Goal: Information Seeking & Learning: Learn about a topic

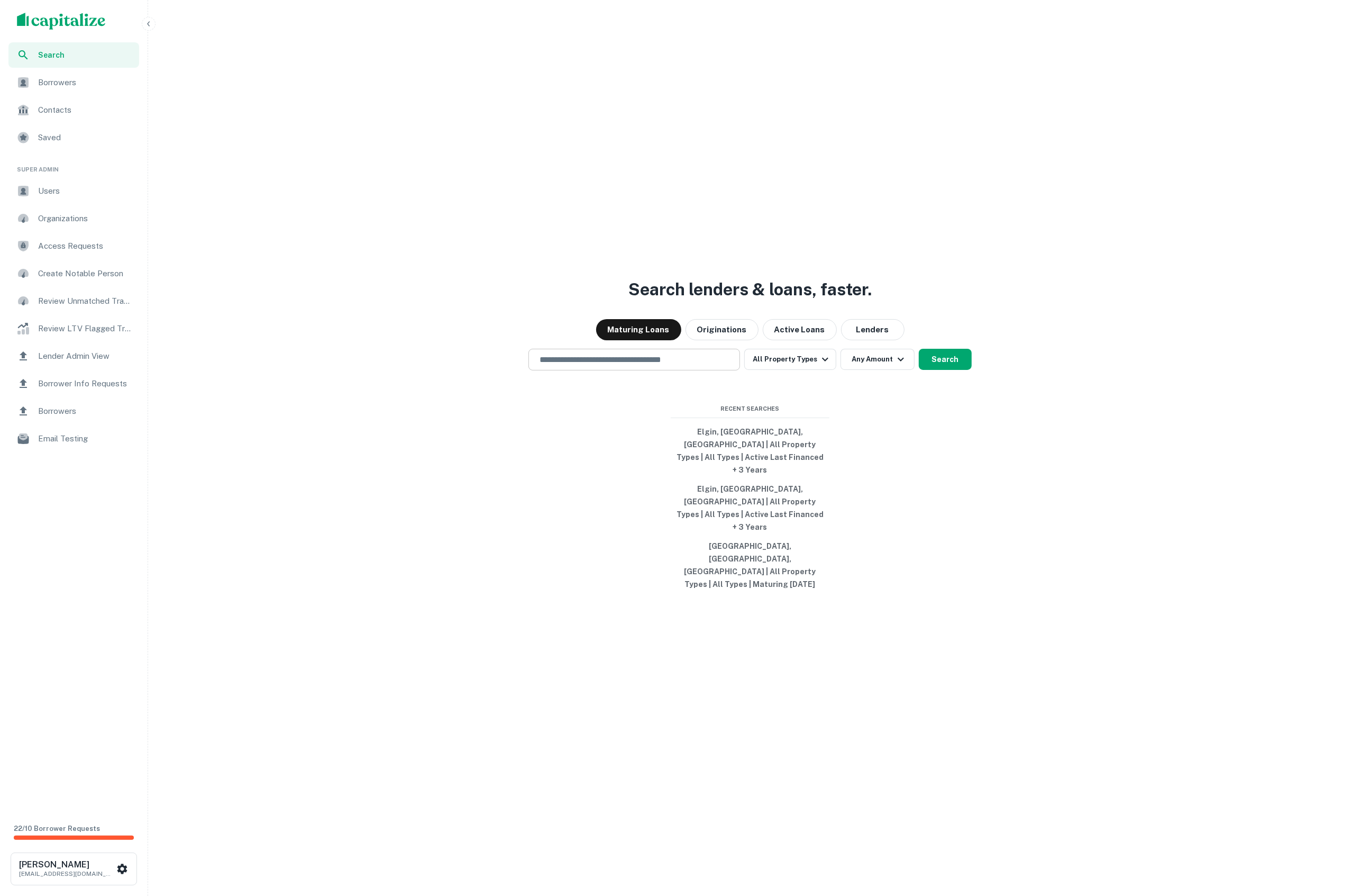
click at [667, 365] on input "text" at bounding box center [635, 359] width 202 height 12
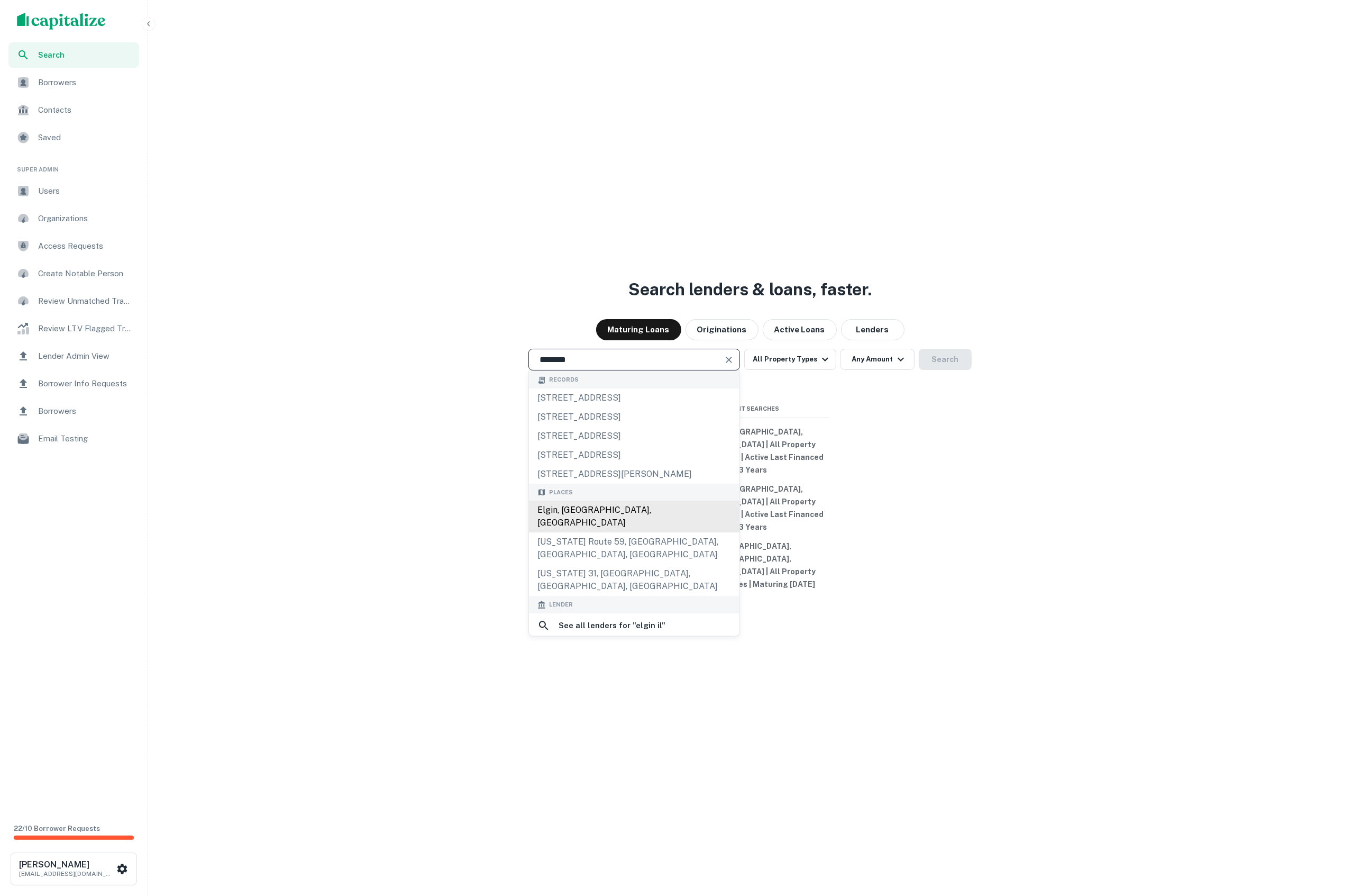
click at [577, 533] on div "Elgin, [GEOGRAPHIC_DATA], [GEOGRAPHIC_DATA]" at bounding box center [634, 516] width 210 height 32
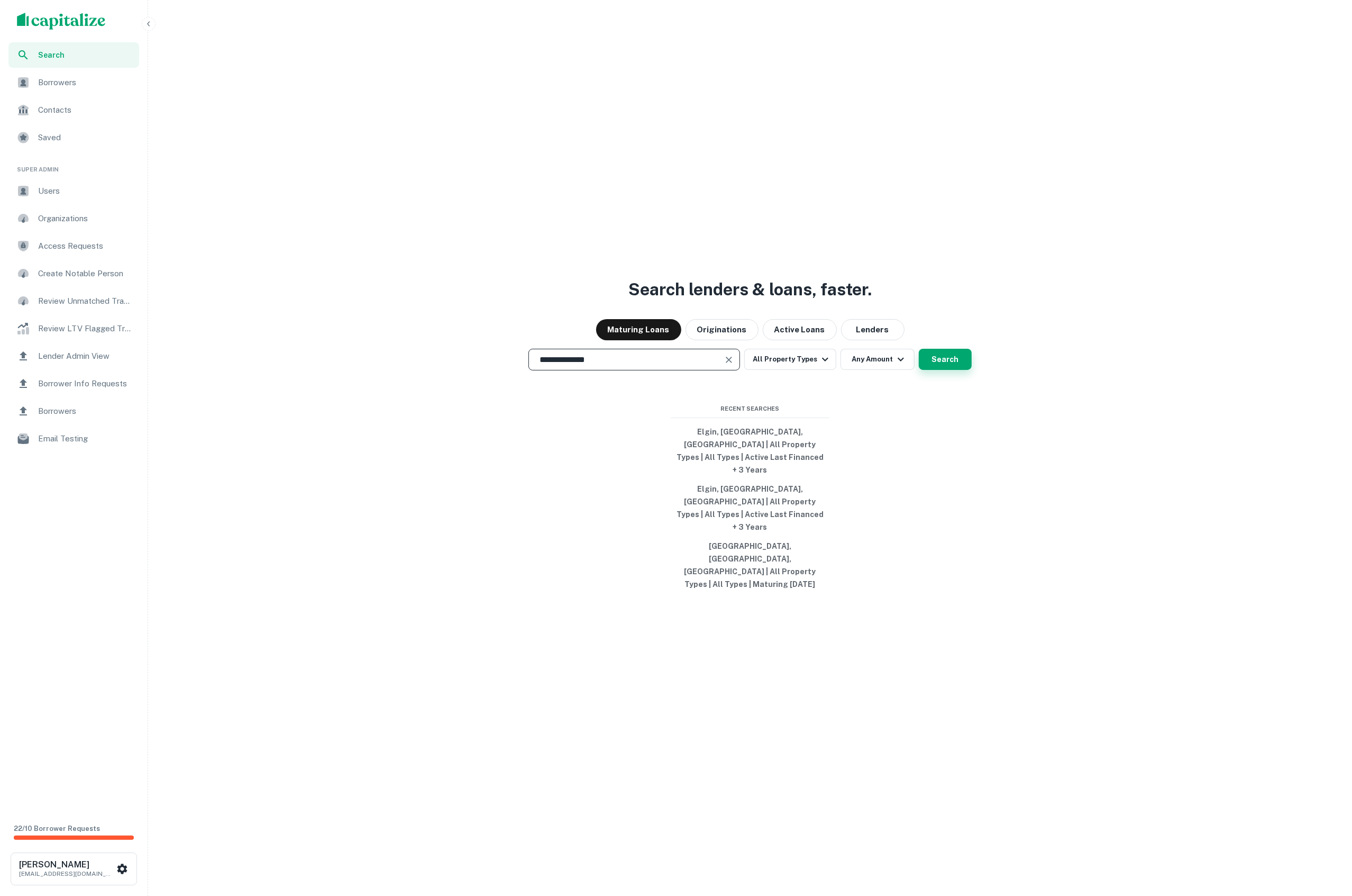
type input "**********"
click at [943, 370] on button "Search" at bounding box center [945, 359] width 53 height 21
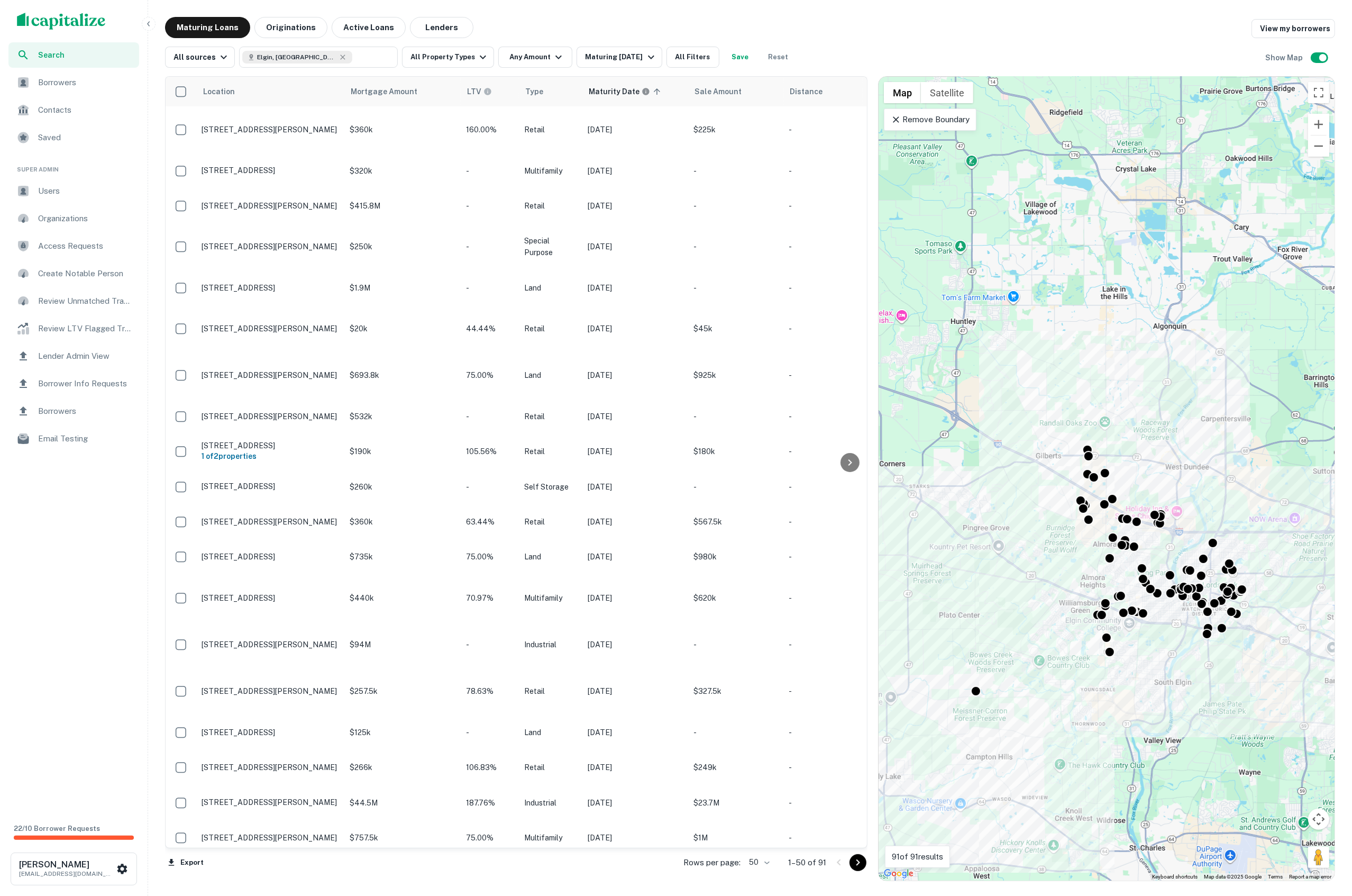
drag, startPoint x: 1053, startPoint y: 238, endPoint x: 1047, endPoint y: 351, distance: 113.2
click at [1047, 351] on div "To activate drag with keyboard, press Alt + Enter. Once in keyboard drag state,…" at bounding box center [1106, 478] width 456 height 803
drag, startPoint x: 994, startPoint y: 301, endPoint x: 979, endPoint y: 222, distance: 80.4
click at [981, 224] on div "To activate drag with keyboard, press Alt + Enter. Once in keyboard drag state,…" at bounding box center [1106, 478] width 456 height 803
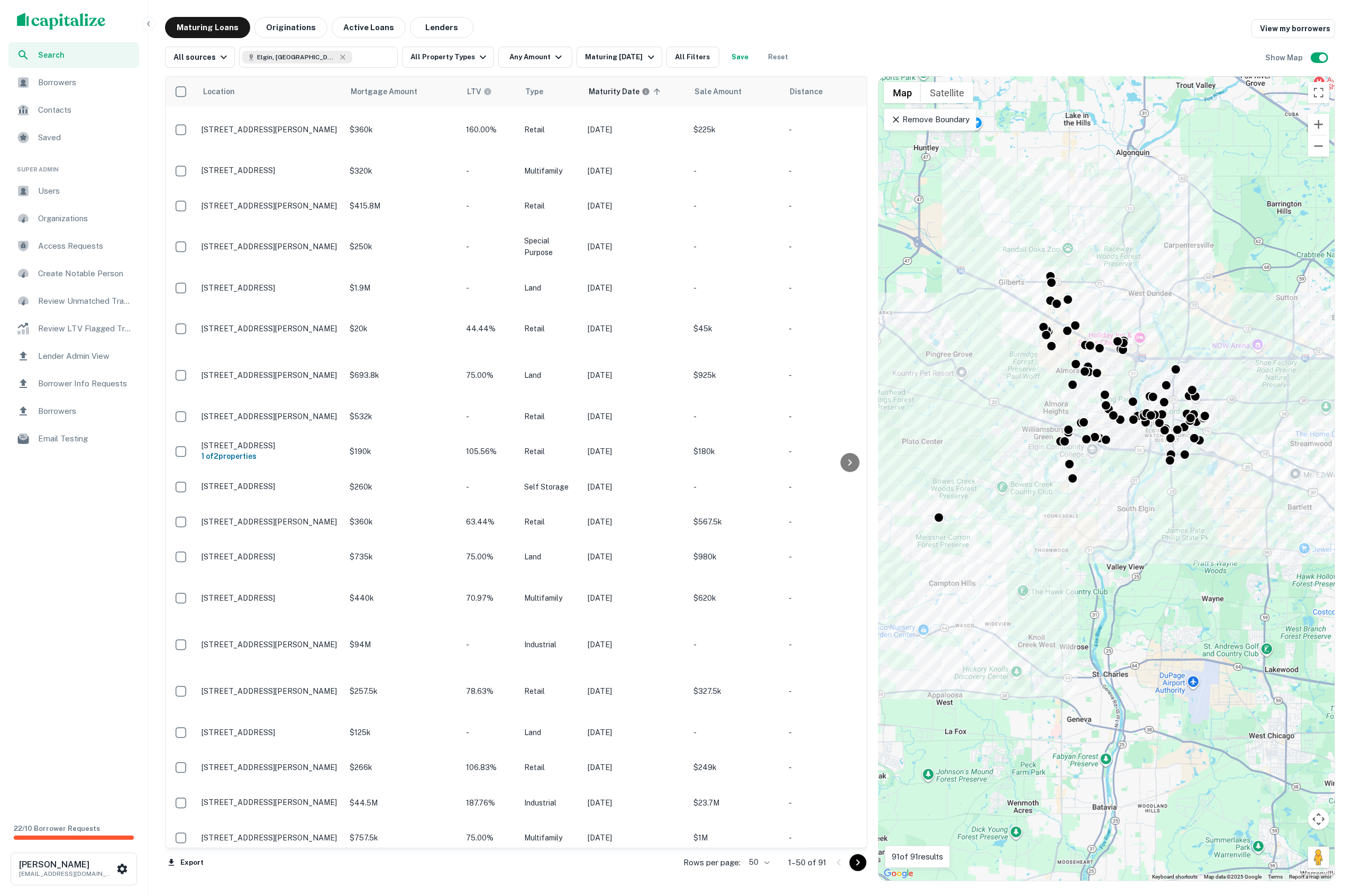
click at [896, 119] on icon at bounding box center [896, 119] width 6 height 6
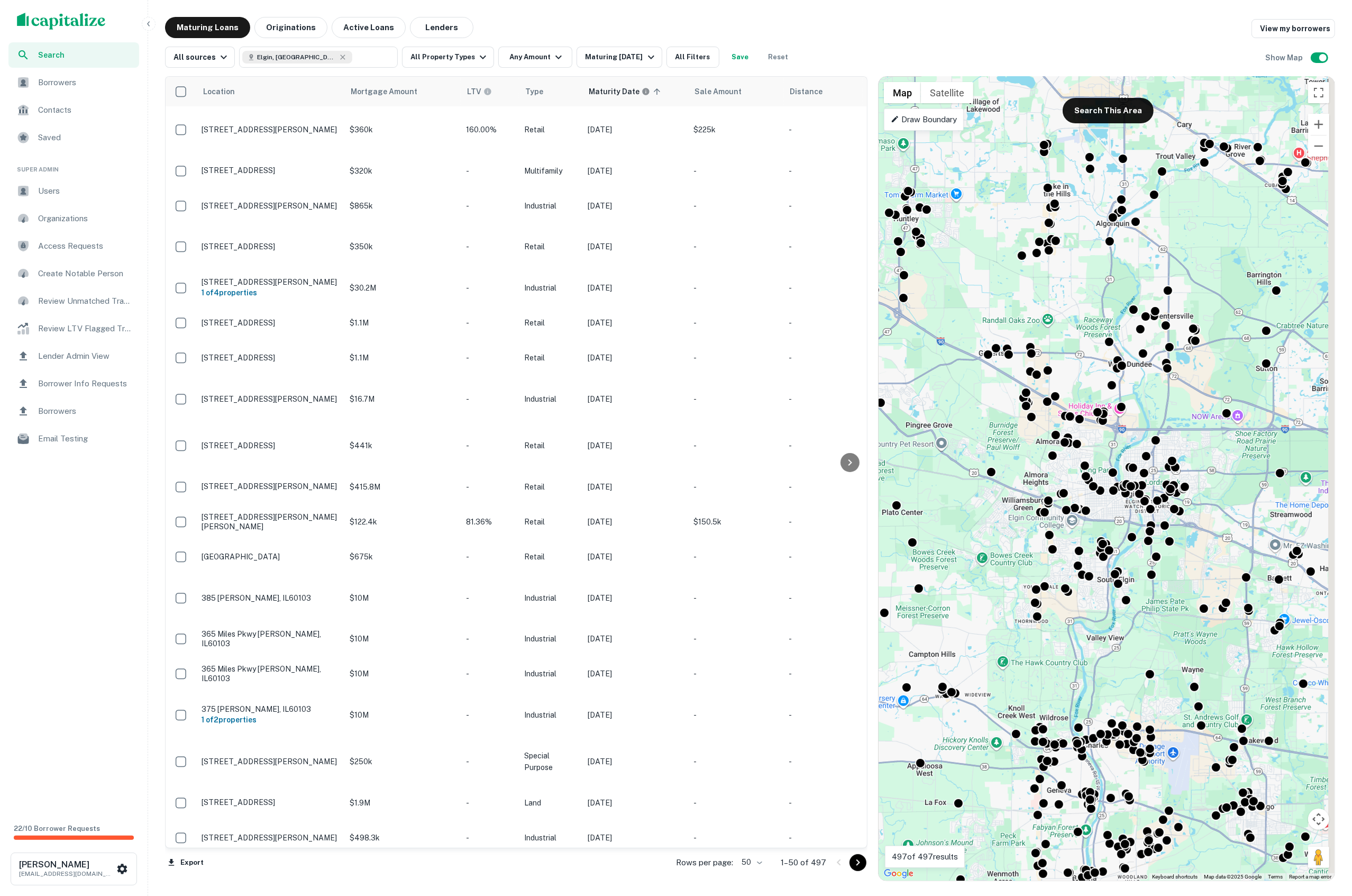
drag, startPoint x: 1001, startPoint y: 243, endPoint x: 974, endPoint y: 351, distance: 111.3
click at [974, 351] on div "To activate drag with keyboard, press Alt + Enter. Once in keyboard drag state,…" at bounding box center [1106, 478] width 456 height 803
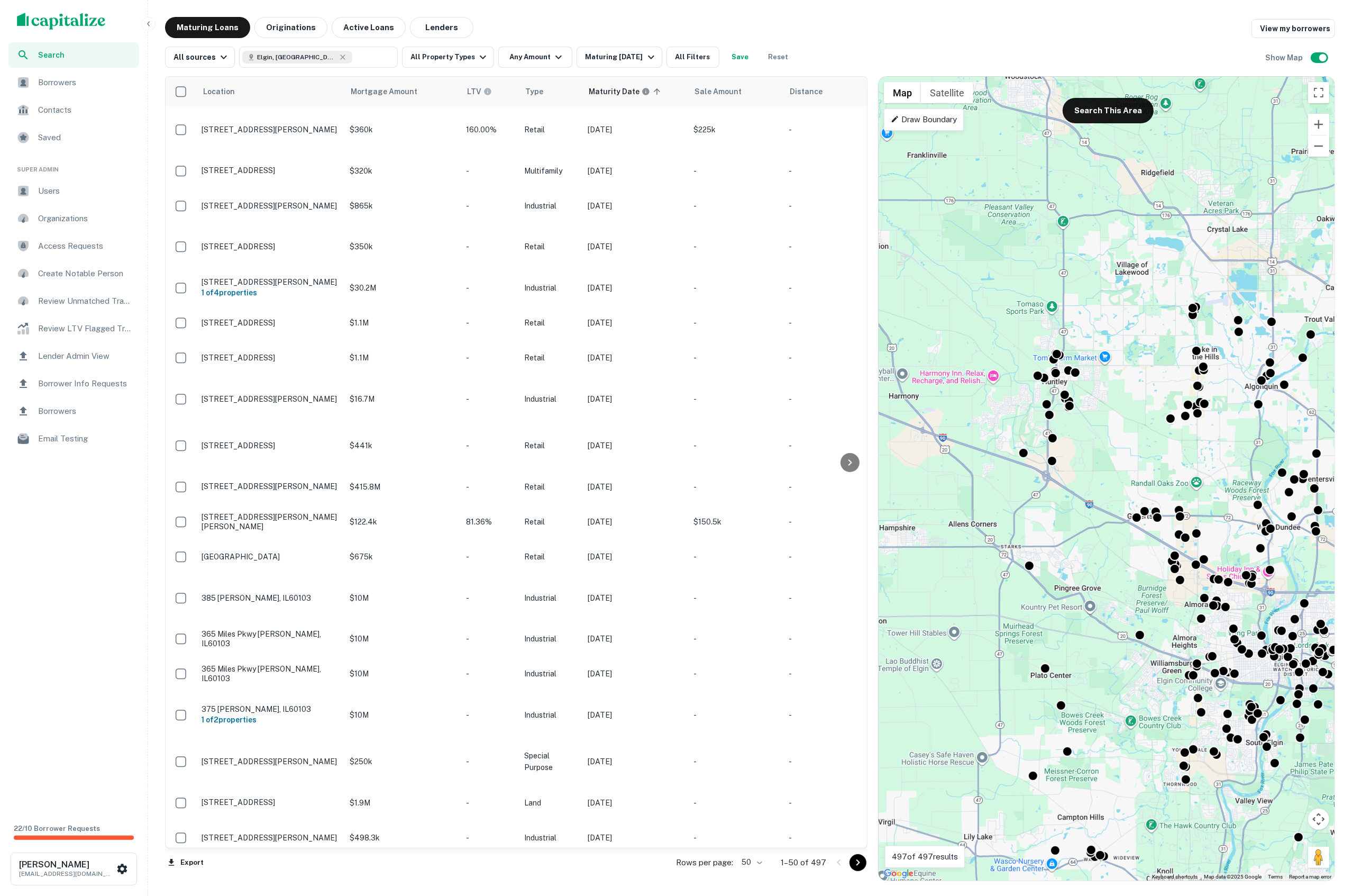
drag, startPoint x: 973, startPoint y: 293, endPoint x: 1137, endPoint y: 403, distance: 197.5
click at [1137, 403] on div "To activate drag with keyboard, press Alt + Enter. Once in keyboard drag state,…" at bounding box center [1106, 478] width 456 height 803
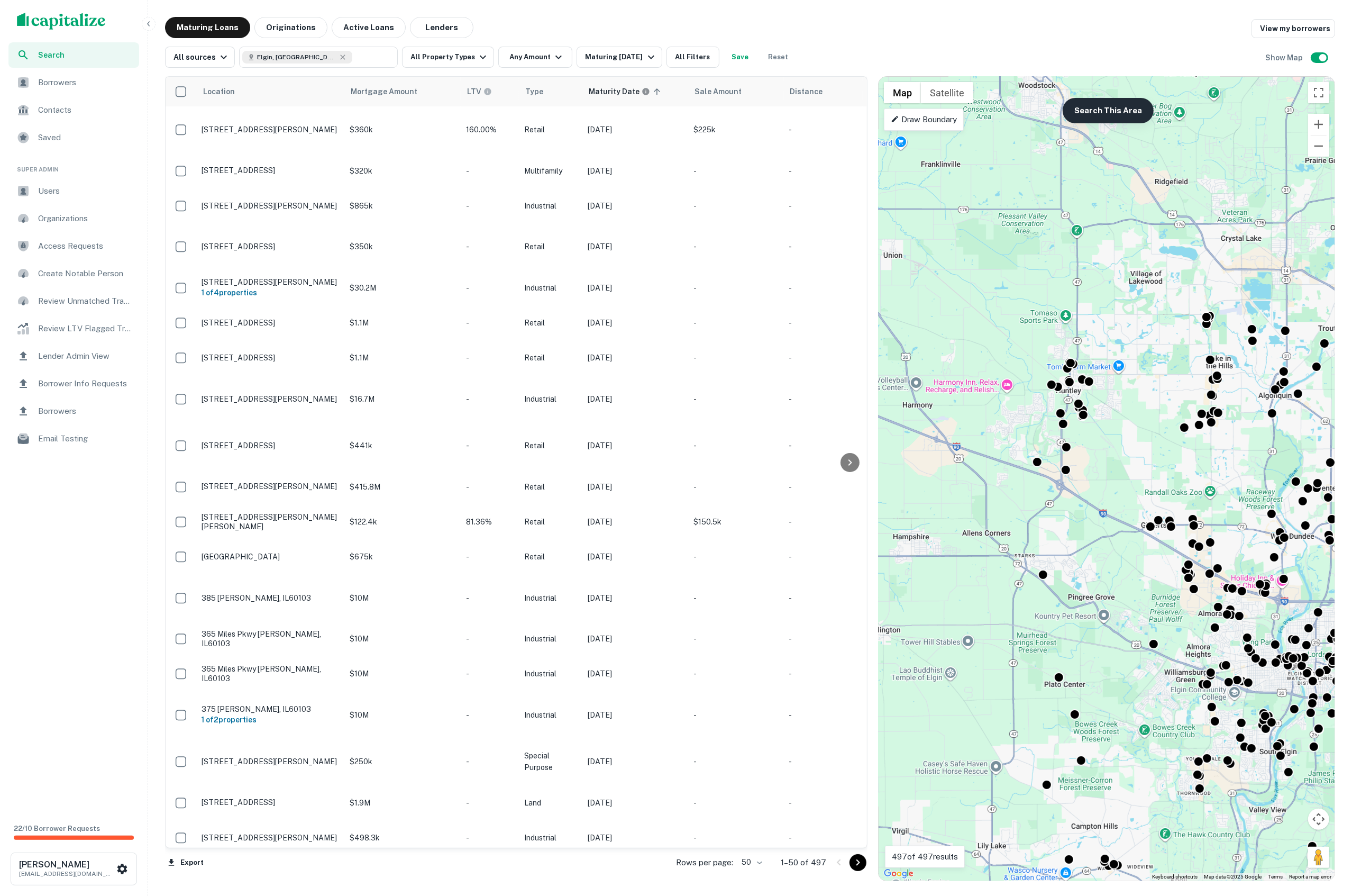
click at [1116, 106] on button "Search This Area" at bounding box center [1108, 110] width 91 height 25
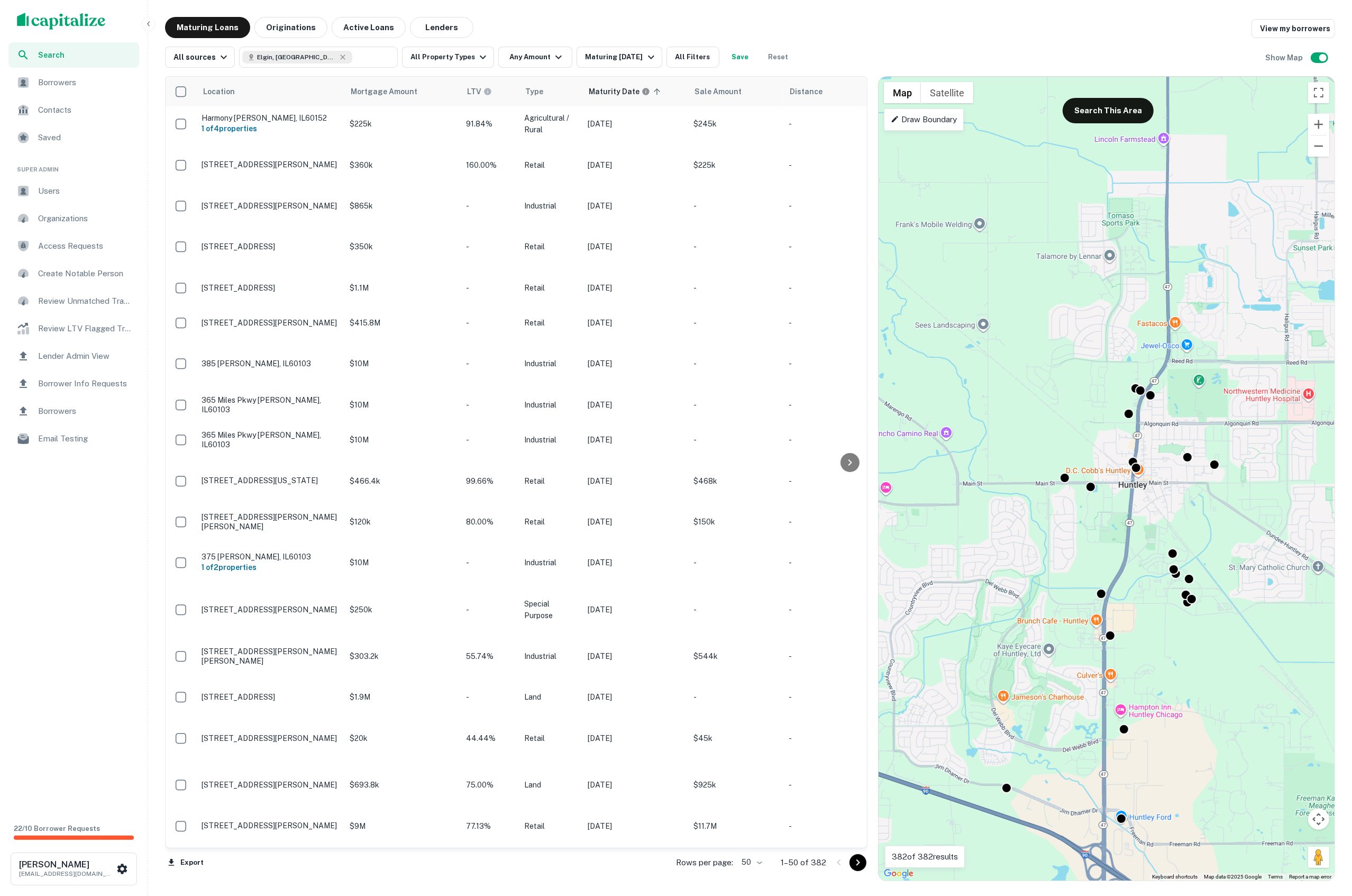
drag, startPoint x: 1073, startPoint y: 423, endPoint x: 1207, endPoint y: 315, distance: 172.1
click at [1207, 315] on div "To activate drag with keyboard, press Alt + Enter. Once in keyboard drag state,…" at bounding box center [1106, 478] width 456 height 803
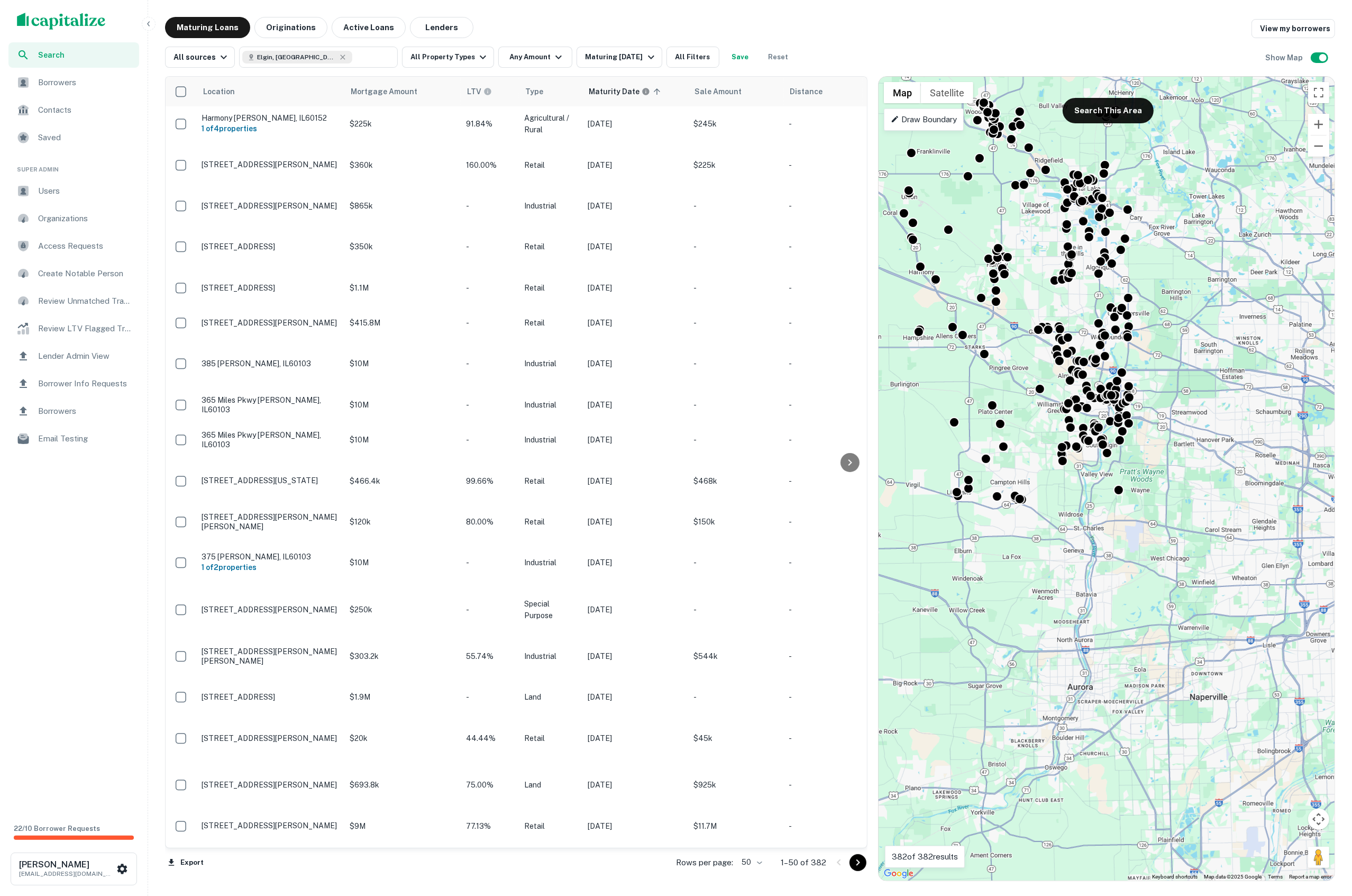
drag, startPoint x: 1137, startPoint y: 405, endPoint x: 1032, endPoint y: 280, distance: 163.2
click at [1032, 280] on div "To activate drag with keyboard, press Alt + Enter. Once in keyboard drag state,…" at bounding box center [1106, 478] width 456 height 803
click at [91, 535] on div "Search Borrowers Contacts Saved Super Admin Users Organizations Access Requests…" at bounding box center [74, 425] width 147 height 767
